Goal: Contribute content: Add original content to the website for others to see

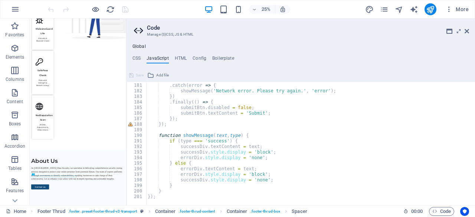
scroll to position [1001, 0]
click at [170, 194] on div "}) . catch ( error => { showMessage ( 'Network error. Please try again.' , 'err…" at bounding box center [322, 141] width 353 height 129
type textarea "}"
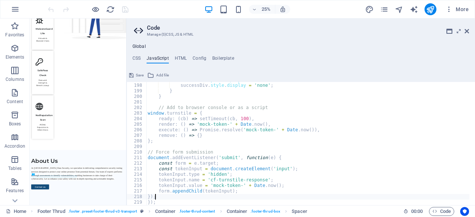
scroll to position [1096, 0]
type textarea "});"
click at [135, 75] on button "Save" at bounding box center [136, 75] width 17 height 9
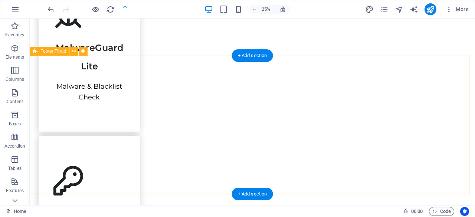
scroll to position [1214, 0]
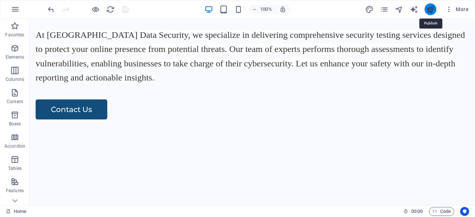
click at [430, 12] on icon "publish" at bounding box center [430, 9] width 9 height 9
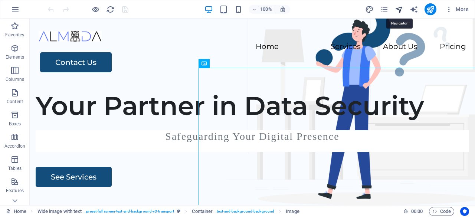
click at [397, 8] on icon "navigator" at bounding box center [399, 9] width 9 height 9
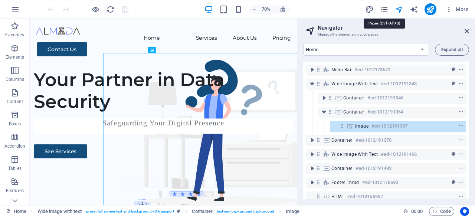
click at [384, 10] on icon "pages" at bounding box center [384, 9] width 9 height 9
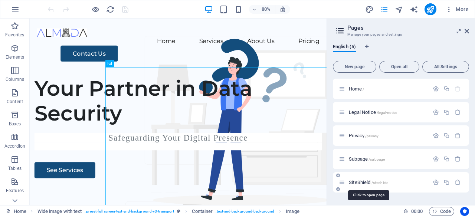
click at [362, 184] on span "SiteShield /siteshield" at bounding box center [369, 183] width 40 height 6
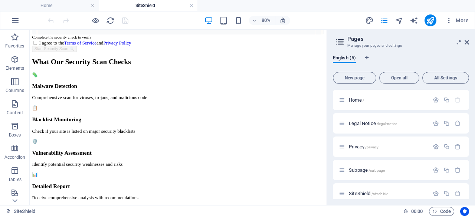
scroll to position [186, 0]
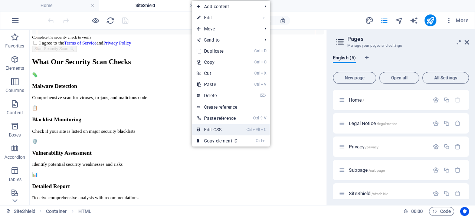
click at [216, 128] on link "Ctrl Alt C Edit CSS" at bounding box center [217, 129] width 50 height 11
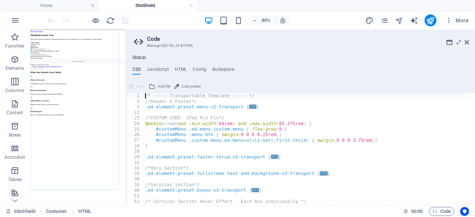
type textarea "display: none !important;"
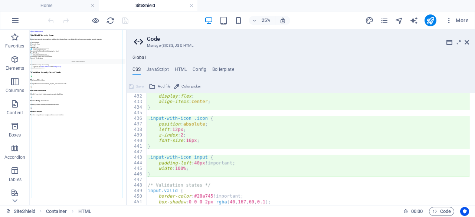
scroll to position [2115, 0]
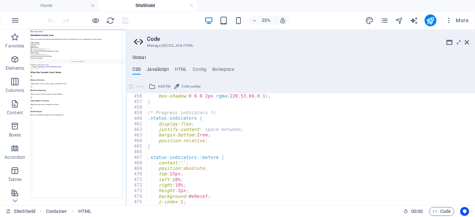
click at [154, 72] on h4 "JavaScript" at bounding box center [158, 71] width 22 height 8
type textarea "// Enhanced form handling with ACTUAL PHP submission"
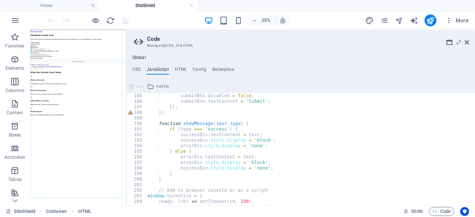
scroll to position [1113, 0]
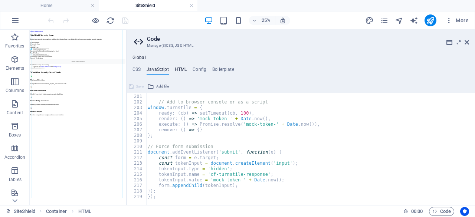
click at [183, 67] on h4 "HTML" at bounding box center [181, 71] width 12 height 8
type textarea "<a href="#main-content" class="wv-link-content button">Skip to main content</a>"
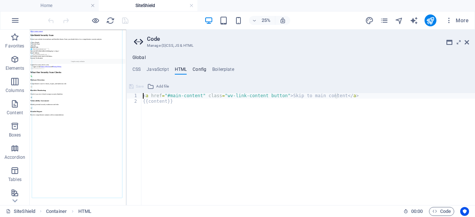
click at [194, 69] on h4 "Config" at bounding box center [200, 71] width 14 height 8
type textarea "$color-background: #ffffff;"
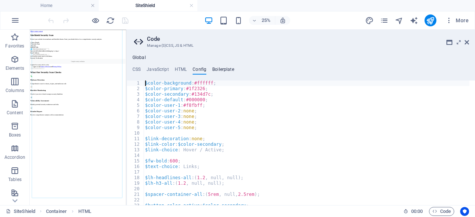
click at [219, 72] on h4 "Boilerplate" at bounding box center [223, 71] width 22 height 8
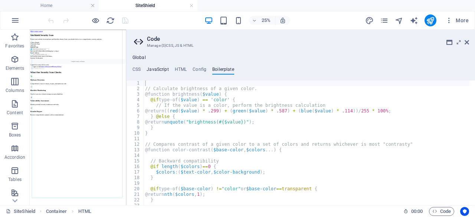
click at [153, 71] on h4 "JavaScript" at bounding box center [158, 71] width 22 height 8
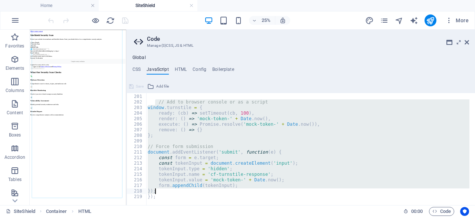
drag, startPoint x: 155, startPoint y: 123, endPoint x: 174, endPoint y: 192, distance: 72.0
click at [174, 192] on div "} // Add to browser console or as a script window . turnstile = { ready : ( cb …" at bounding box center [322, 147] width 353 height 118
type textarea "form.appendChild(tokenInput); });"
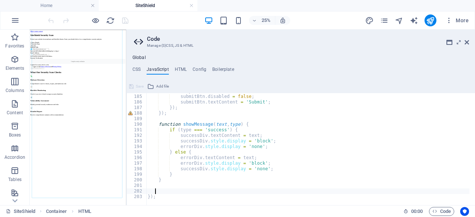
scroll to position [1023, 0]
click at [180, 114] on div ". finally (( ) => { submitBtn . disabled = false ; submitBtn . textContent = 'S…" at bounding box center [322, 147] width 353 height 118
click at [198, 123] on div ". finally (( ) => { submitBtn . disabled = false ; submitBtn . textContent = 'S…" at bounding box center [322, 147] width 353 height 118
drag, startPoint x: 194, startPoint y: 142, endPoint x: 186, endPoint y: 161, distance: 21.3
click at [193, 144] on div ". finally (( ) => { submitBtn . disabled = false ; submitBtn . textContent = 'S…" at bounding box center [322, 147] width 353 height 118
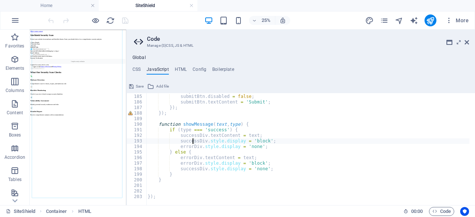
click at [185, 164] on div ". finally (( ) => { submitBtn . disabled = false ; submitBtn . textContent = 'S…" at bounding box center [322, 147] width 353 height 118
click at [173, 112] on div ". finally (( ) => { submitBtn . disabled = false ; submitBtn . textContent = 'S…" at bounding box center [322, 147] width 353 height 118
type textarea "}"
click at [189, 114] on div ". finally (( ) => { submitBtn . disabled = false ; submitBtn . textContent = 'S…" at bounding box center [307, 149] width 323 height 112
click at [199, 156] on div ". finally (( ) => { submitBtn . disabled = false ; submitBtn . textContent = 'S…" at bounding box center [322, 147] width 353 height 118
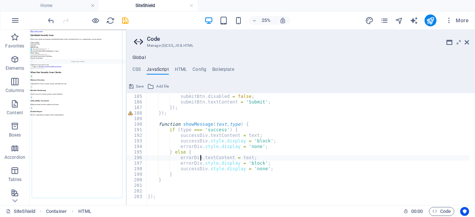
click at [266, 129] on div ". finally (( ) => { submitBtn . disabled = false ; submitBtn . textContent = 'S…" at bounding box center [322, 147] width 353 height 118
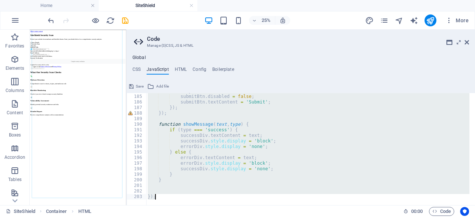
click at [180, 135] on div ". finally (( ) => { submitBtn . disabled = false ; submitBtn . textContent = 'S…" at bounding box center [307, 149] width 323 height 112
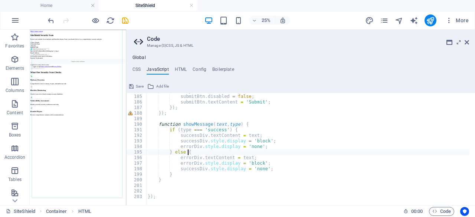
click at [204, 154] on div ". finally (( ) => { submitBtn . disabled = false ; submitBtn . textContent = 'S…" at bounding box center [322, 147] width 353 height 118
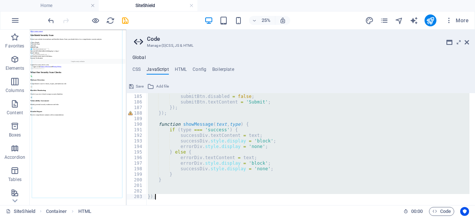
paste textarea
type textarea "});"
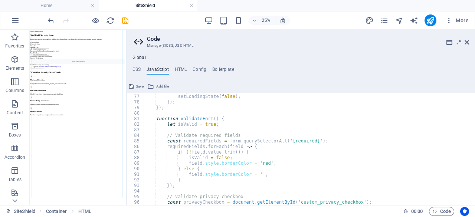
scroll to position [355, 0]
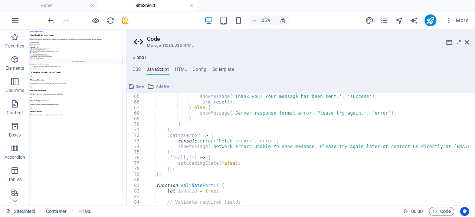
click at [131, 86] on icon at bounding box center [131, 86] width 4 height 9
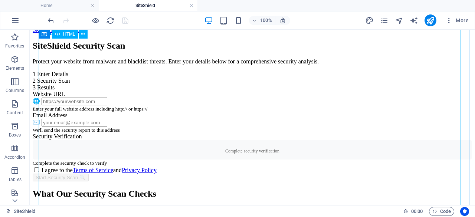
scroll to position [0, 0]
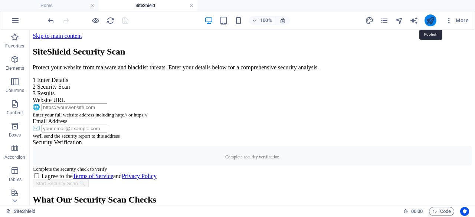
click at [431, 20] on icon "publish" at bounding box center [430, 20] width 9 height 9
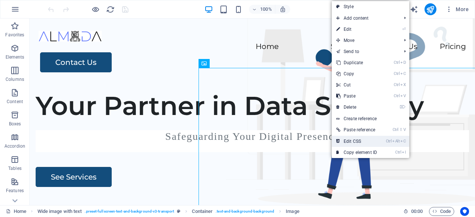
click at [347, 139] on link "Ctrl Alt C Edit CSS" at bounding box center [357, 141] width 50 height 11
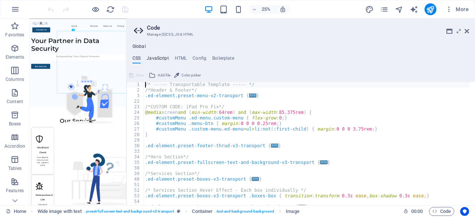
click at [163, 59] on h4 "JavaScript" at bounding box center [158, 60] width 22 height 8
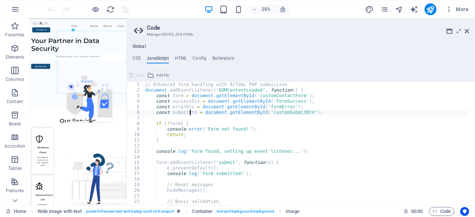
click at [190, 110] on div "// Enhanced form handling with ACTUAL PHP submission document . addEventListene…" at bounding box center [320, 146] width 353 height 129
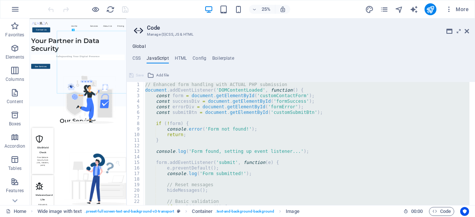
paste textarea "}); find errors here and fix them"
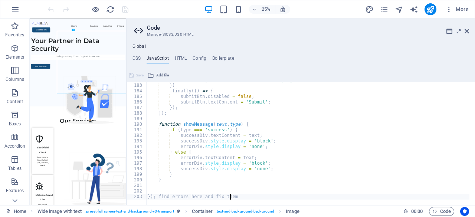
scroll to position [1012, 0]
type textarea "});"
click at [133, 74] on icon at bounding box center [131, 75] width 4 height 9
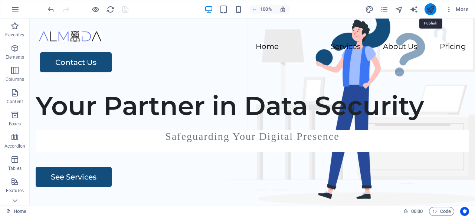
click at [434, 10] on icon "publish" at bounding box center [430, 9] width 9 height 9
